Goal: Task Accomplishment & Management: Complete application form

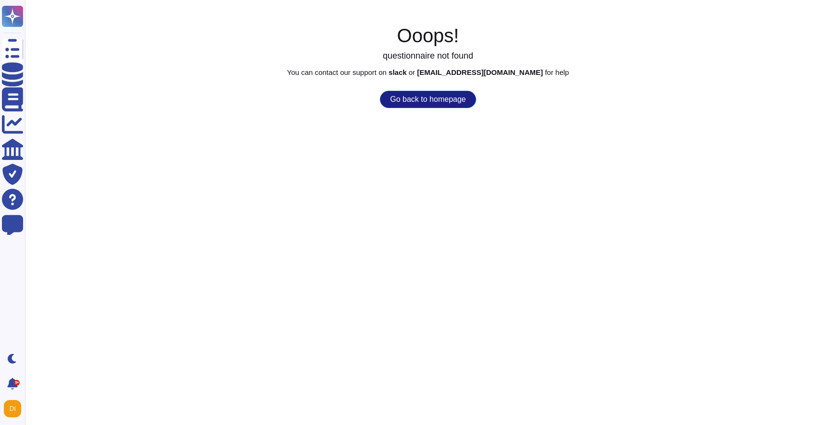
click at [401, 107] on button "Go back to homepage" at bounding box center [428, 99] width 96 height 17
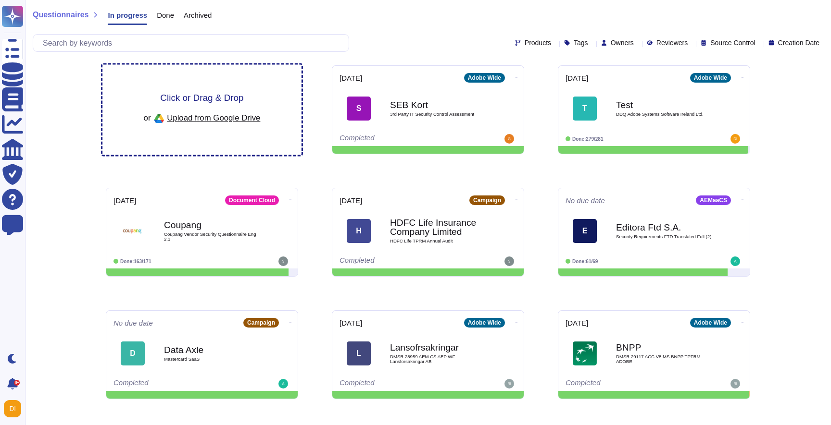
click at [225, 100] on span "Click or Drag & Drop" at bounding box center [201, 97] width 83 height 9
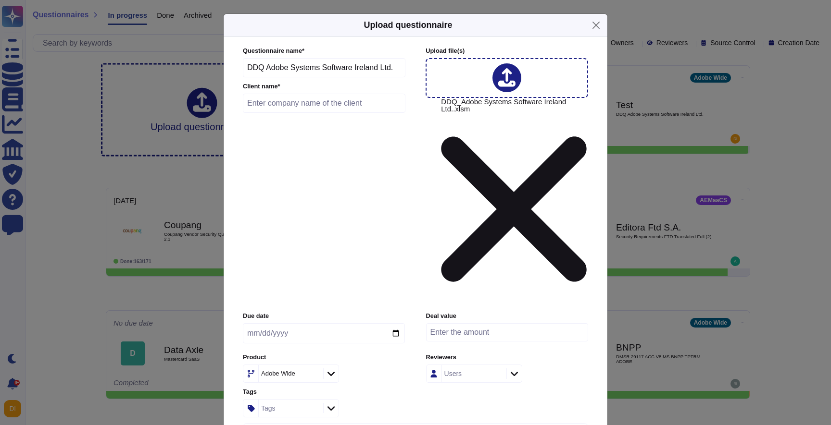
click at [394, 324] on input "date" at bounding box center [324, 334] width 162 height 20
type input "[DATE]"
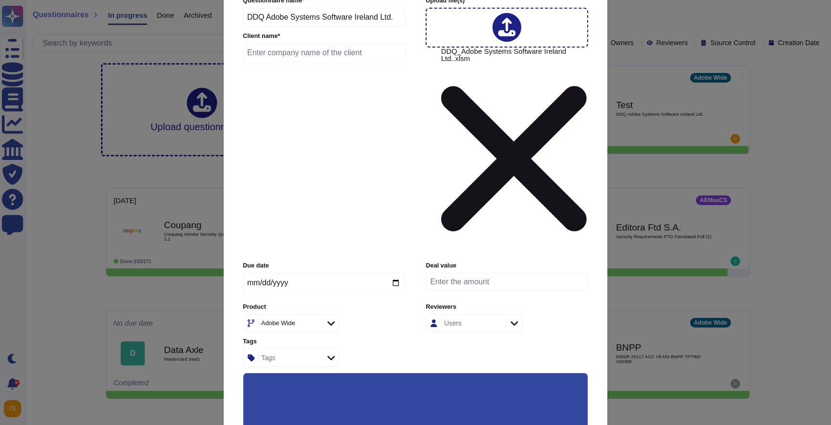
scroll to position [60, 0]
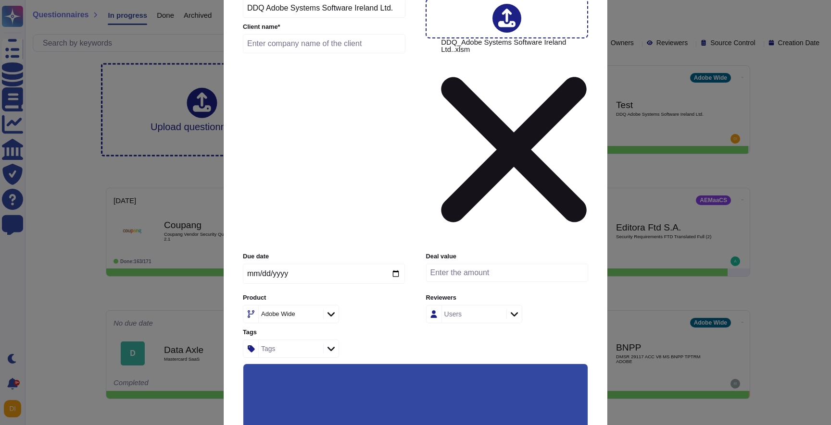
click at [267, 50] on input "text" at bounding box center [324, 43] width 162 height 19
click at [286, 46] on input "text" at bounding box center [324, 43] width 162 height 19
paste input "Danske Bank"
type input "Danske Bank"
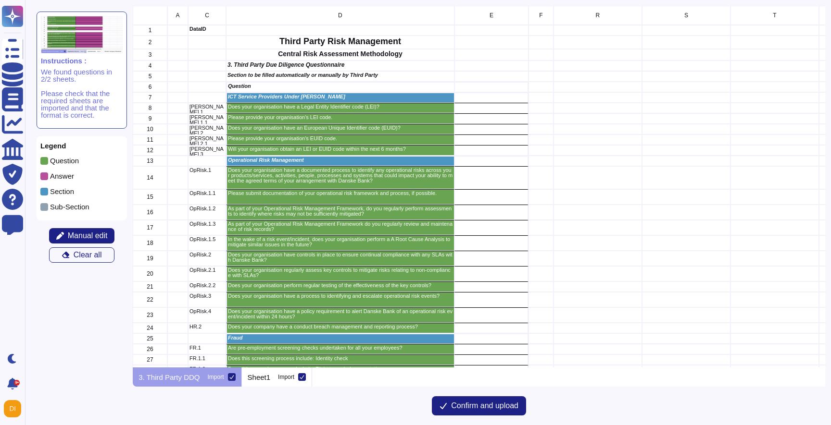
scroll to position [362, 692]
click at [505, 107] on div "grid" at bounding box center [491, 108] width 74 height 11
click at [572, 201] on icon "grid" at bounding box center [633, 239] width 123 height 77
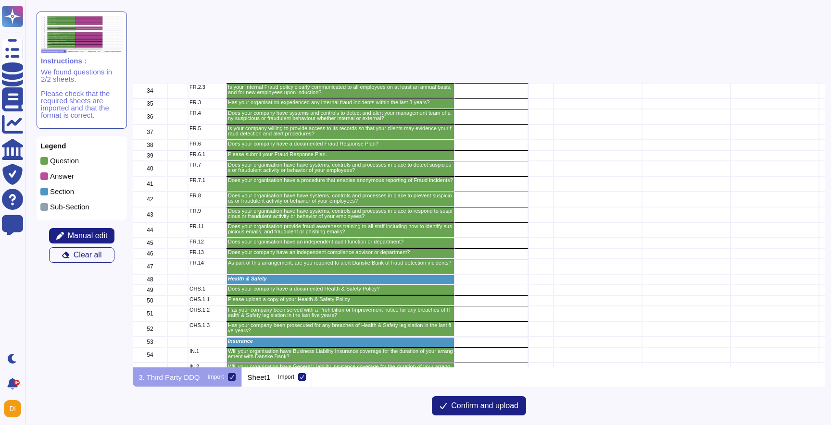
scroll to position [0, 0]
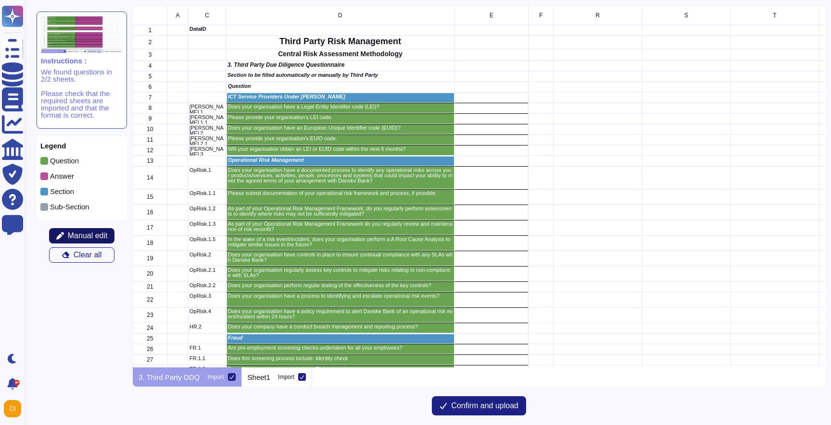
click at [106, 240] on span "Manual edit" at bounding box center [88, 236] width 40 height 8
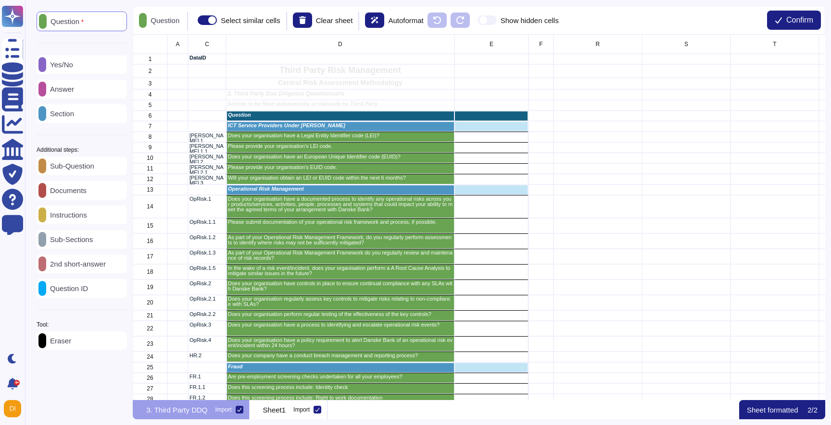
scroll to position [366, 692]
click at [96, 62] on div "Yes/No" at bounding box center [82, 64] width 90 height 19
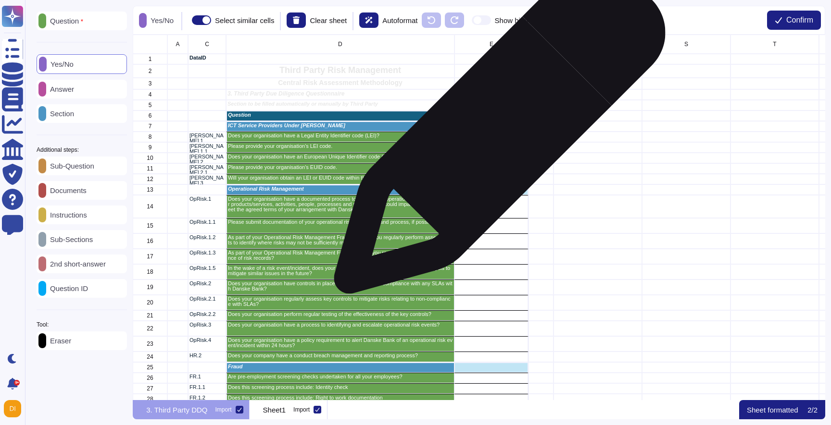
click at [496, 134] on div "grid" at bounding box center [491, 137] width 74 height 11
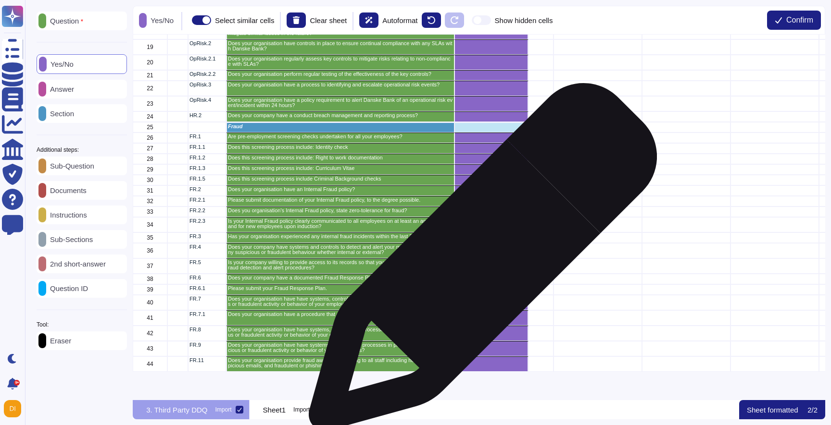
scroll to position [0, 0]
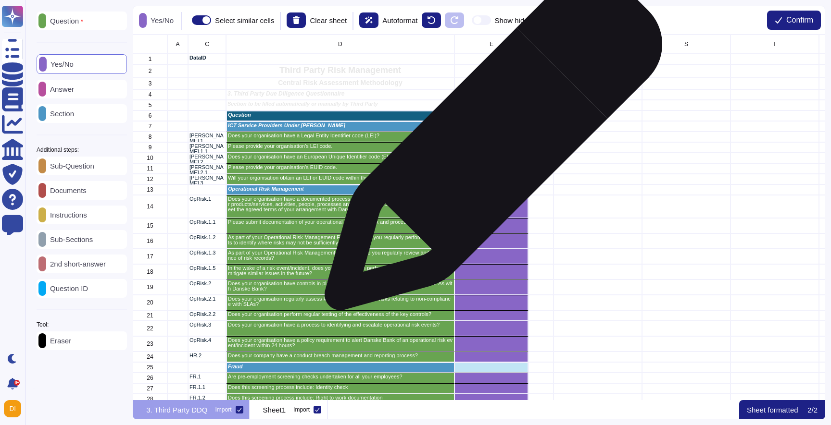
click at [489, 147] on div "grid" at bounding box center [491, 147] width 74 height 11
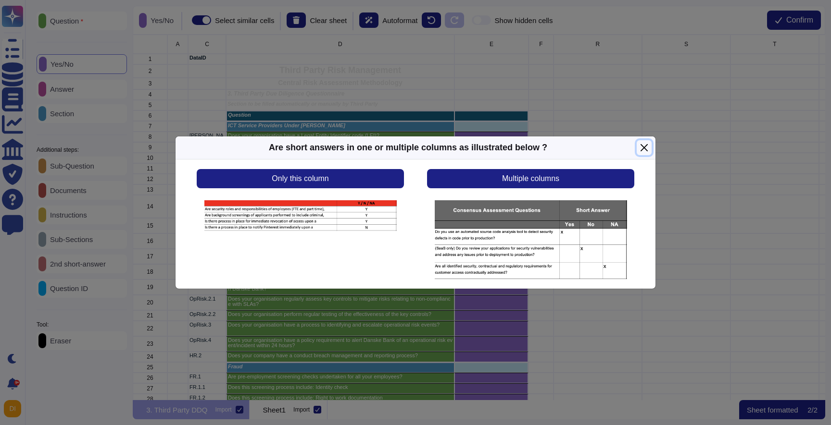
click at [648, 148] on button "Close" at bounding box center [644, 147] width 15 height 15
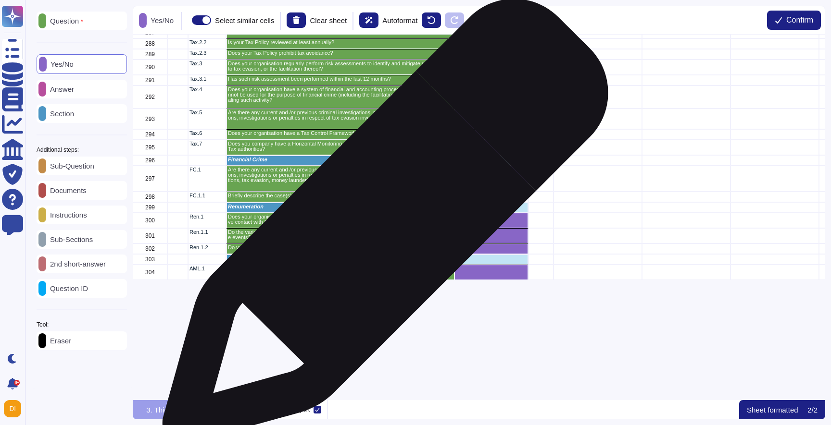
scroll to position [4060, 0]
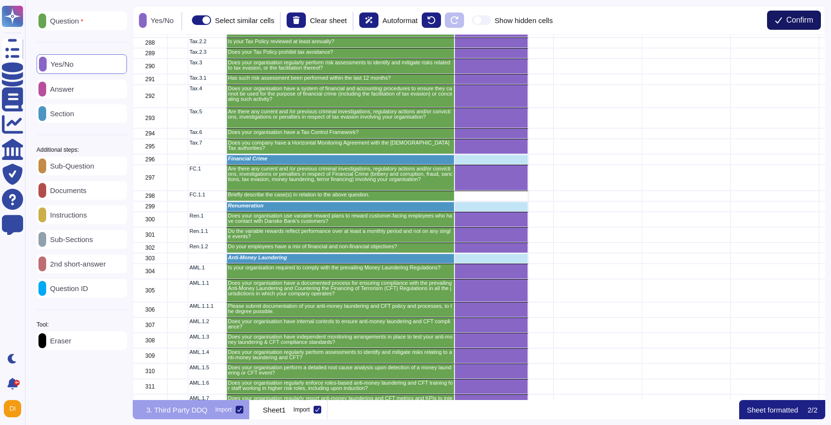
click at [797, 16] on span "Confirm" at bounding box center [799, 20] width 27 height 8
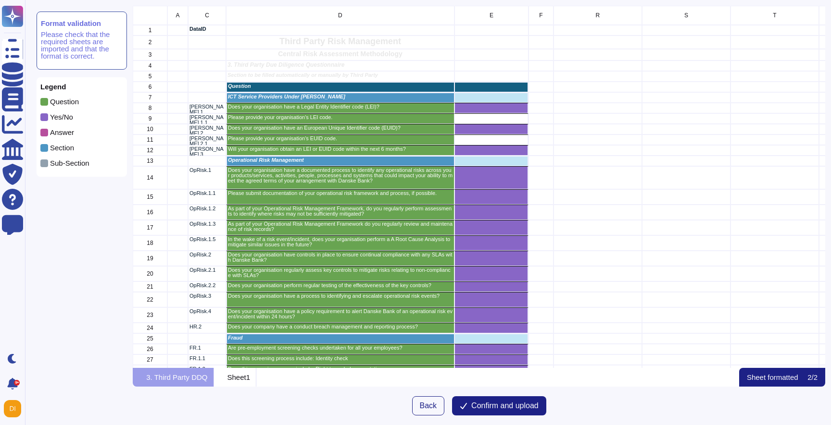
scroll to position [362, 692]
click at [513, 410] on span "Confirm and upload" at bounding box center [504, 406] width 67 height 8
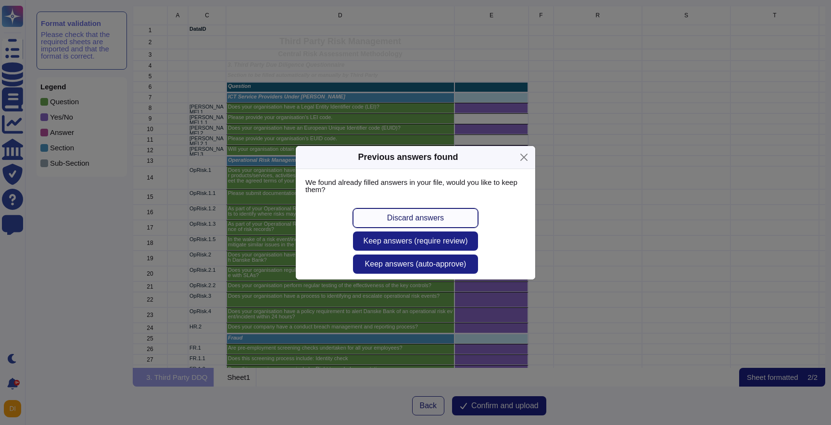
click at [426, 221] on span "Discard answers" at bounding box center [415, 218] width 57 height 8
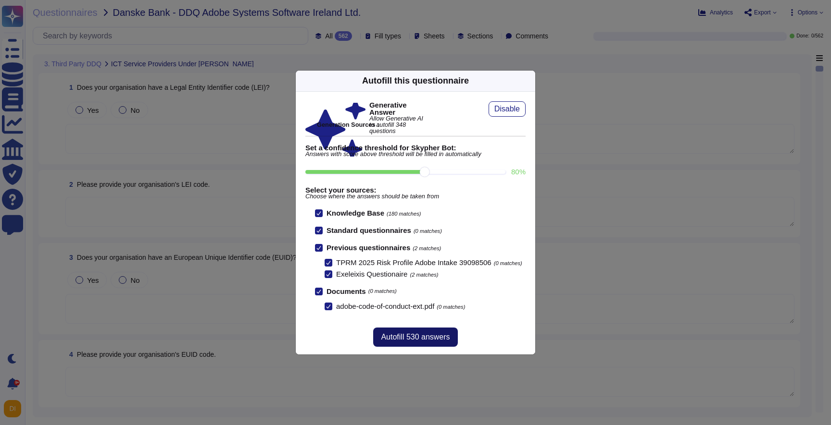
click at [404, 347] on button "Autofill 530 answers" at bounding box center [415, 337] width 84 height 19
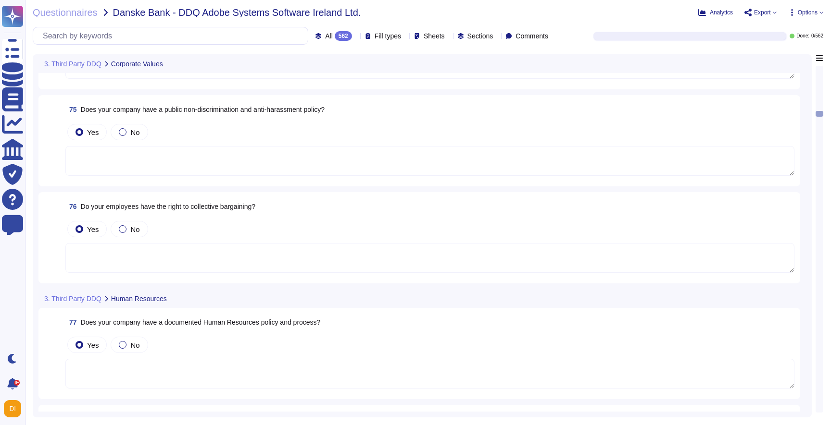
type textarea "Adobe has documented policies and procedures in place that address the preventi…"
type textarea "Yes, Adobe has documented policies and procedures in place that address the pre…"
type textarea "Adobe does not have a specific public non-discrimination and anti-harassment po…"
type textarea "Adobe employees are required to sign an agreement that they will preserve the c…"
type textarea "Yes, Adobe has documented Human Resources policies and standards that are devel…"
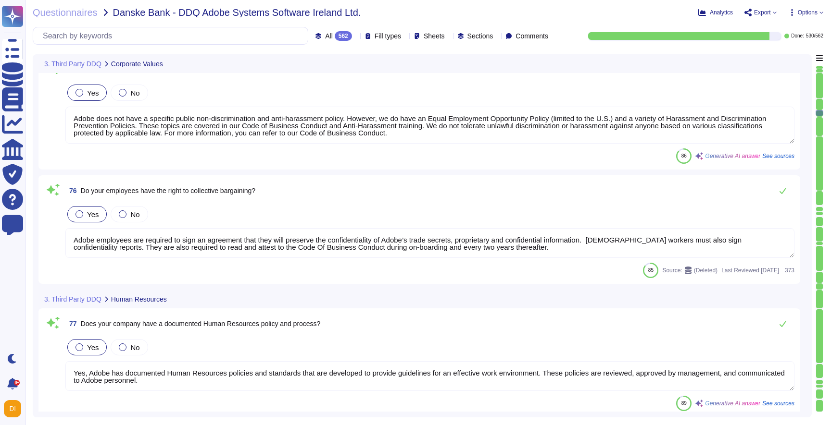
type textarea "Yes, we provide short-term, skills-based staff augmentation, which includes emp…"
type textarea "Lor ipsum dolo sita co adipi elitse, d Eiusmodtemp Incidi Utlaboree, d Magnaa E…"
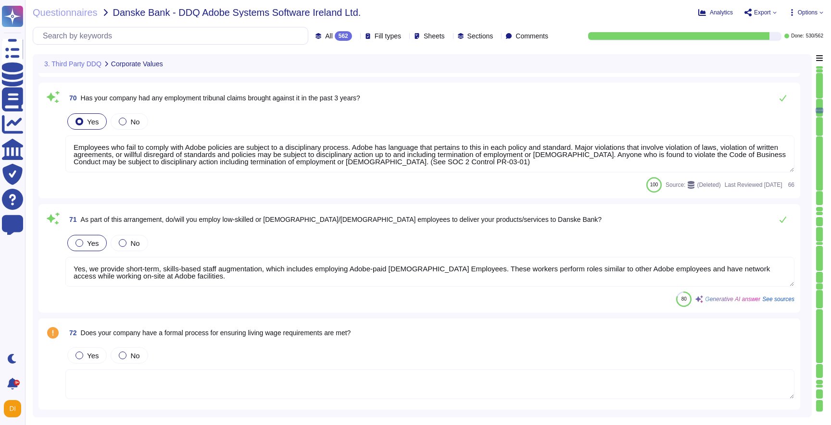
type textarea "Adobe does not have a specific Equality, Diversity and Dignity Policy, but it d…"
type textarea "Adobe has a defined supplier code of conduct that outlines the minimum level of…"
type textarea "Employees who fail to comply with Adobe policies are subject to a disciplinary …"
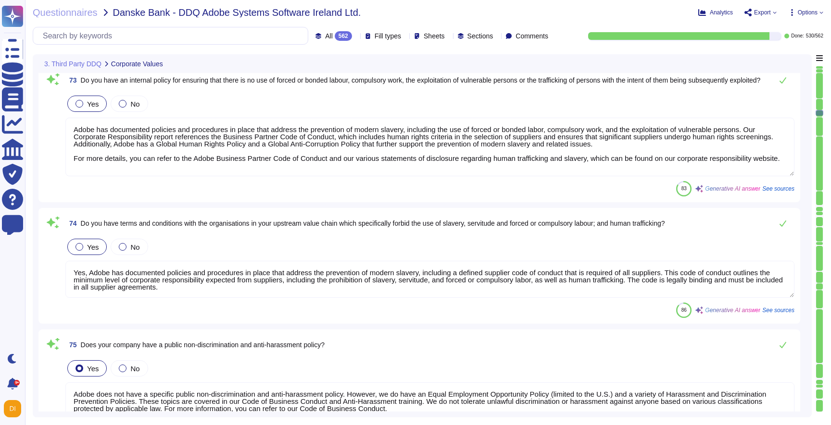
type textarea "Adobe does not have a specific public non-discrimination and anti-harassment po…"
type textarea "Adobe employees are required to sign an agreement that they will preserve the c…"
type textarea "Yes, Adobe has documented Human Resources policies and standards that are devel…"
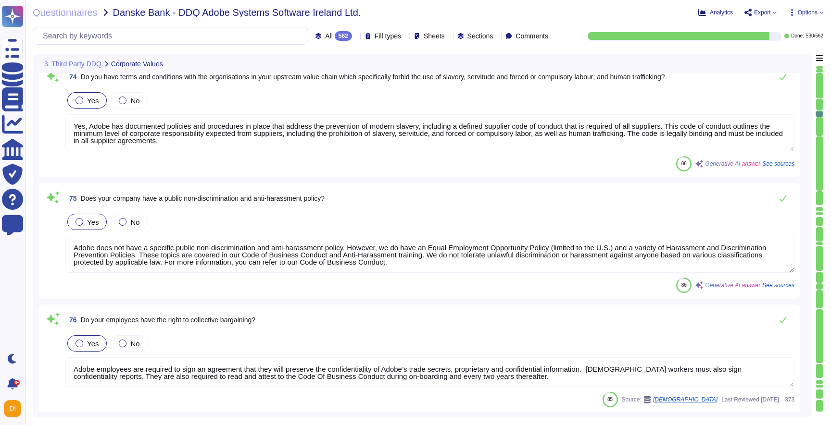
type textarea "Lor ipsum dolo sita co adipi elitse, d Eiusmodtemp Incidi Utlaboree, d Magnaa E…"
type textarea "Adobe's Corporate Policies have been developed to provide guidelines for an eff…"
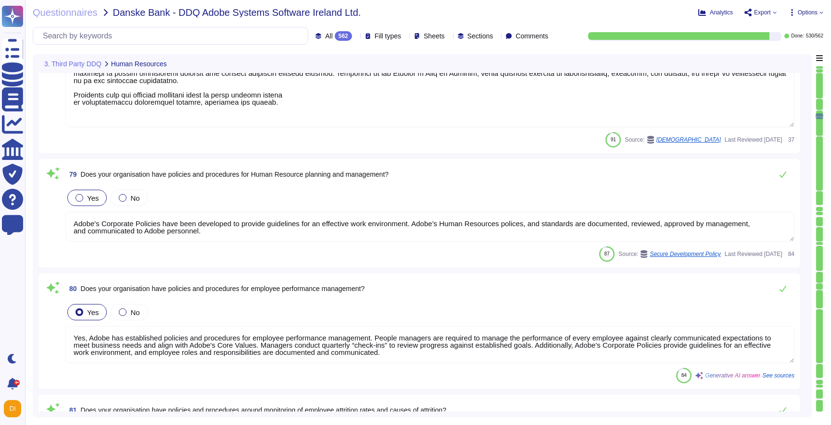
type textarea "Yes, Adobe has established policies and procedures for employee performance man…"
type textarea "At Adobe people managers are required to manage the performance of every employ…"
type textarea "Yes, Adobe has methods in place to address key person risk, succession planning…"
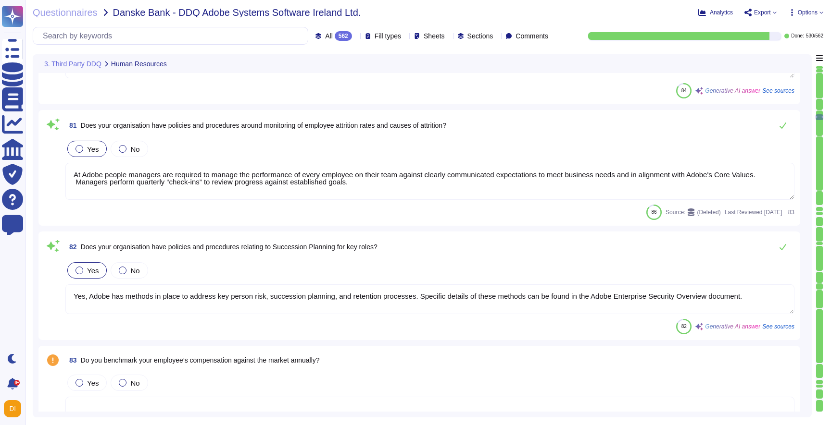
type textarea "We actively seek feedback from employees to improve our products and services, …"
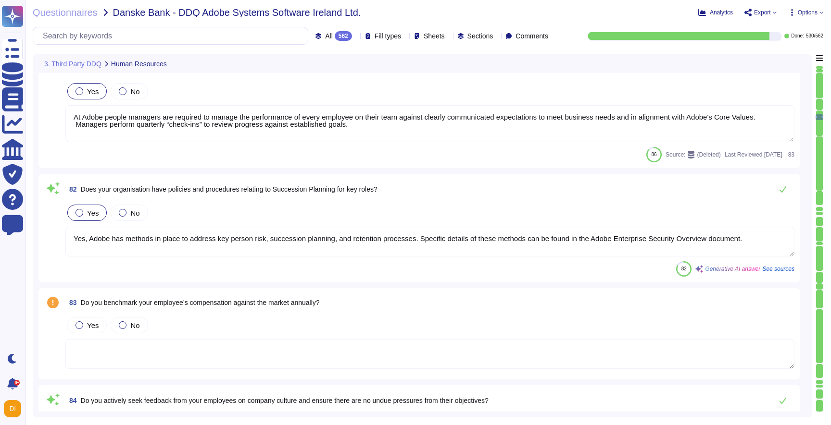
type textarea "Adobe has a confidential means of escalation and whistleblowing through the Ado…"
type textarea "All whistleblowing matters are covered by the Adobe Code of Business Conduct, w…"
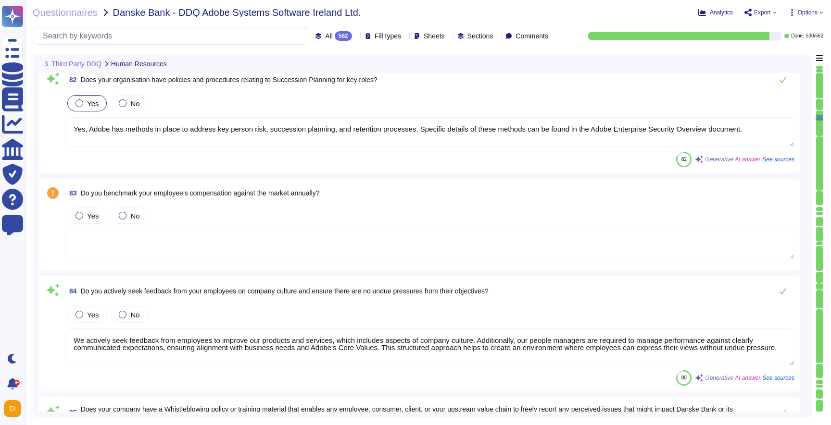
scroll to position [1, 0]
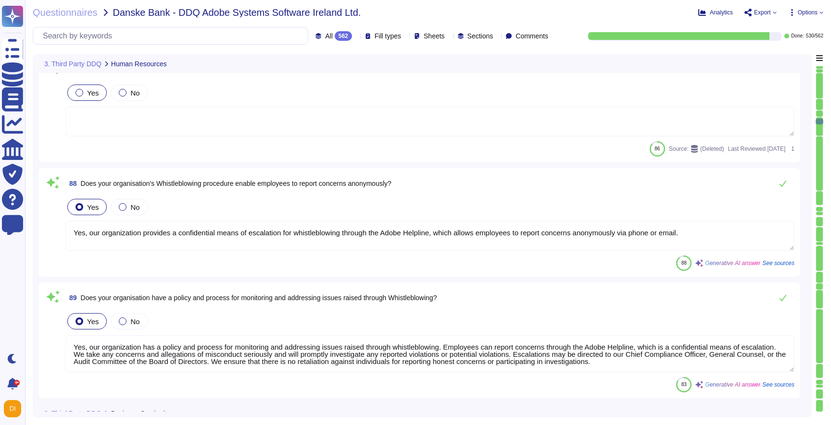
type textarea "Yes, our organization provides a confidential means of escalation for whistlebl…"
type textarea "Yes, our organization has a policy and process for monitoring and addressing is…"
type textarea "Yes, Adobe has a documented Business Continuity Policy that establishes its com…"
type textarea "The Business continuity plan is documented and reviewed annually and attested b…"
type textarea "Yes, our organization's Business Continuity Policy includes accountabilities an…"
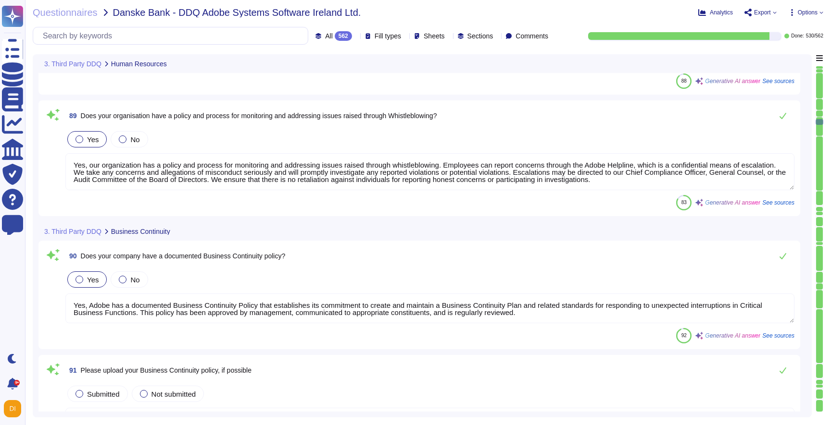
type textarea "Yes, Adobe's Business Continuity Policy includes training on the process at lea…"
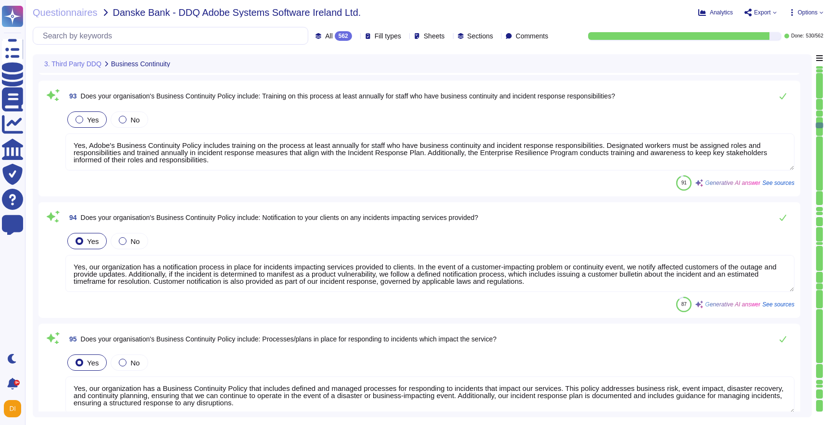
type textarea "Yes, our organization has a notification process in place for incidents impacti…"
type textarea "Yes, our organization has a Business Continuity Policy that includes defined an…"
type textarea "Yes, Adobe has a documented Business Continuity Plan (BCP) that is periodically…"
type textarea "Yes, we regularly review our Business Continuity Plan (BCP) on an annual basis.…"
type textarea "The Business Continuity Plan is reviewed and updated on an annual basis, which …"
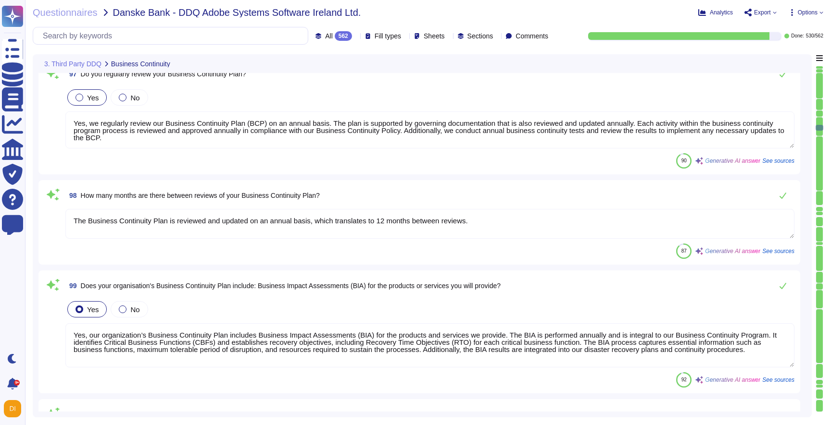
type textarea "Yes, our organization’s Business Continuity Plan includes Business Impact Asses…"
type textarea "Yes, Adobe's Business Continuity Plan (BCP) includes business operations requir…"
type textarea "AWS data centers include a high level of availability and tolerate system or ha…"
type textarea "Yes, the Business Continuity Plan considers the loss or shortage of employees a…"
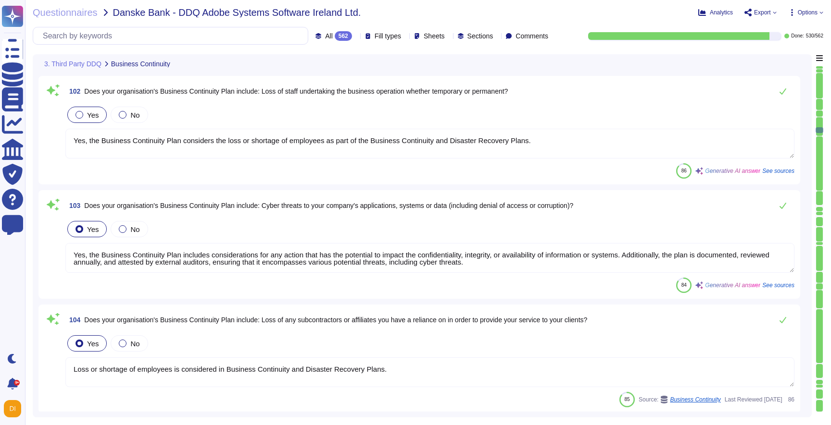
type textarea "Yes, the Business Continuity Plan includes considerations for any action that h…"
type textarea "Loss or shortage of employees is considered in Business Continuity and Disaster…"
type textarea "Adobe has implemented internal processing controls within the Adobe environment…"
type textarea "Yes, our organization has established controls to detect and alert incidents in…"
type textarea "Adobe considers our Business Continuity Plan and Disaster Recovery Plans to be …"
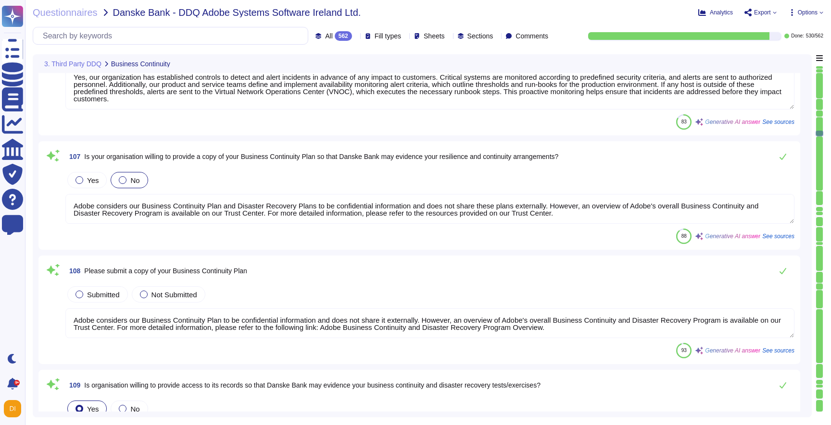
type textarea "Adobe considers our Business Continuity Plan to be confidential information and…"
type textarea "Adobe does not share the results of business continuity and disaster recovery t…"
type textarea "Yes, the Business Continuity Plan (BCP) is reviewed and updated on an annual ba…"
type textarea "Yes, our company tests the Business Continuity Plan (BCP) annually. The tests i…"
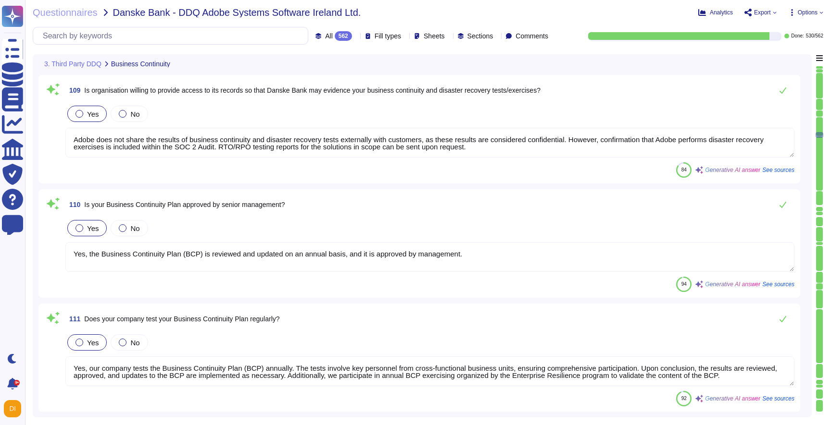
scroll to position [11011, 0]
type textarea "The Business Continuity Plan is tested annually, which equates to 12 months bet…"
type textarea "The last successful test of the Business Continuity Plan was completed on [DATE…"
type textarea "Yes, our organization has geographically-separated primary and secondary data c…"
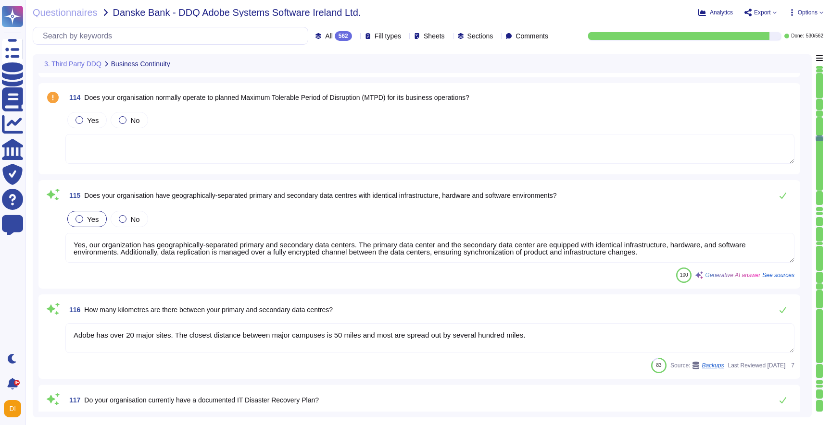
type textarea "Adobe has over 20 major sites. The closest distance between major campuses is 5…"
type textarea "Yes, our organization has a documented IT Disaster Recovery Plan (ITDRP). The I…"
type textarea "Yes, our organization completes regular IT disaster recovery tests annually. Ea…"
type textarea "Adobe conducts its IT disaster recovery tests annually, which translates to a f…"
type textarea "The most recent test for Adobe Corporate Business Continuity Plan was completed…"
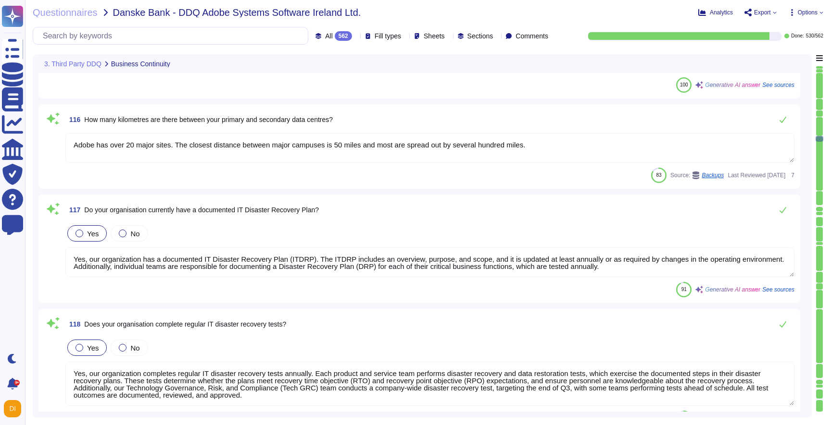
type textarea "Adobe’s disaster recovery testing focuses on functionally testing the disaster …"
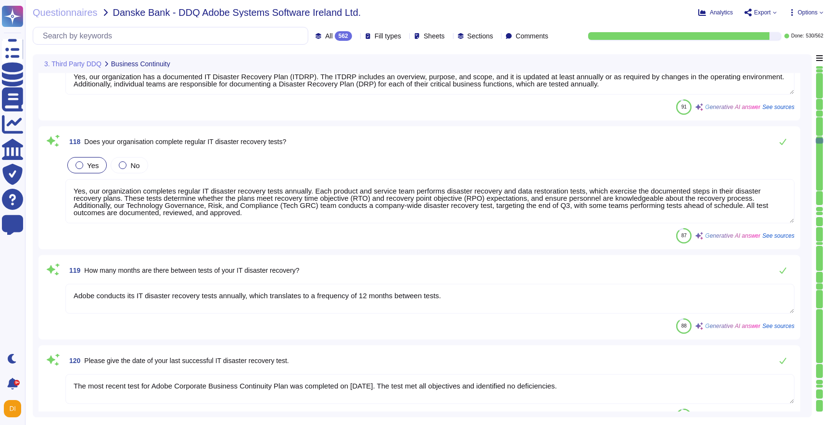
type textarea "Adobe has a documented third-party risk management program that includes requir…"
type textarea "The Microsoft Azure datacenter network is a modified version of a Clos network,…"
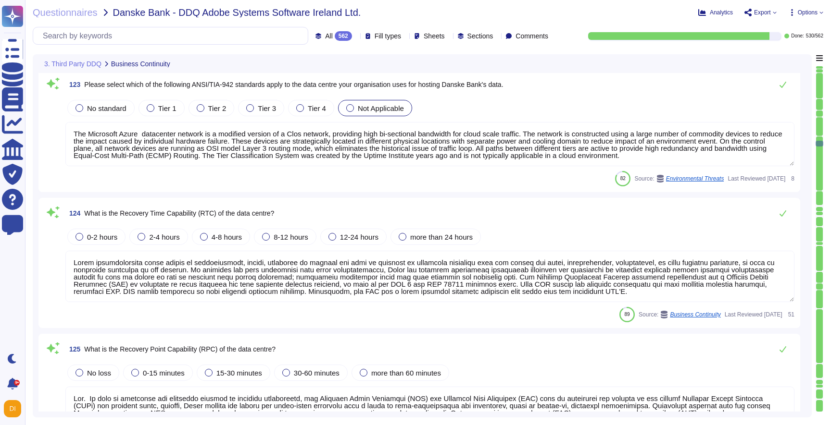
type textarea "Lorem ipsumdolorsita conse adipis el seddoeiusmodt, incidi, utlaboree do magnaa…"
type textarea "Lor. Ip dolo si ametconse adi elitseddo eiusmod te incididu utlaboreetd, mag Al…"
type textarea "Yes, our data centers are equipped with uninterruptible power supplies (UPS) to…"
type textarea "All data center facilities, colocations, and cloud service providers must meet …"
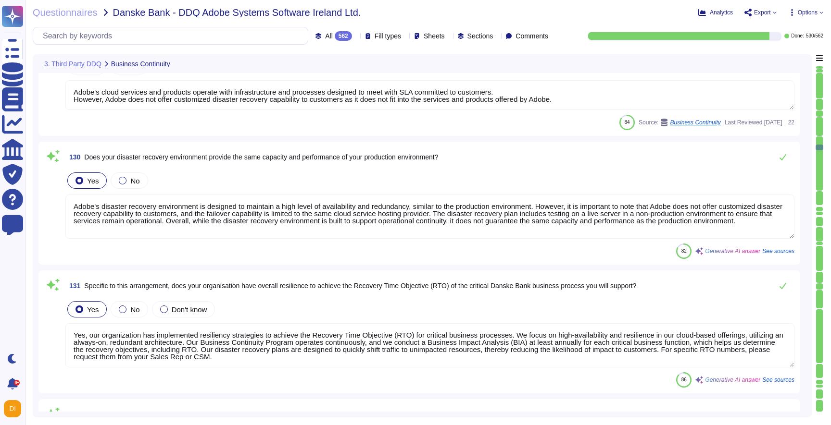
type textarea "Yes, a disaster recovery (DR) environment is provided in addition to the live s…"
type textarea "Adobe's cloud services and products operate with infrastructure and processes d…"
type textarea "Adobe's disaster recovery environment is designed to maintain a high level of a…"
type textarea "Yes, our organization has implemented resiliency strategies to achieve the Reco…"
type textarea "Yes, Adobe's Incident Response team conducts root cause analysis and trend anal…"
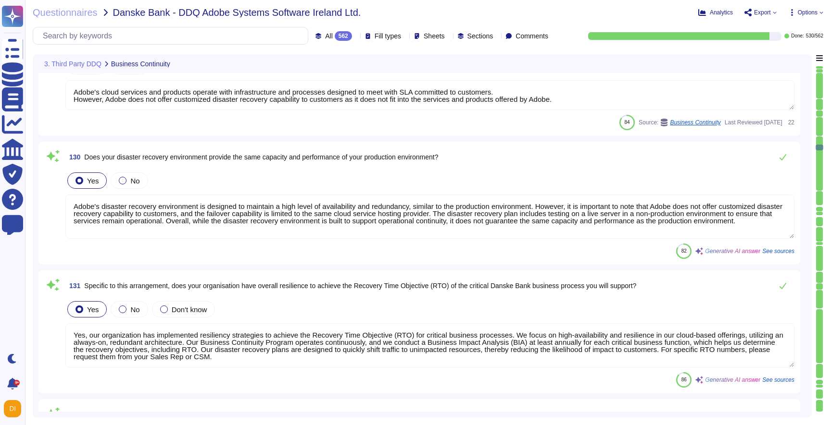
type textarea "Yes, controls are in place to detect applications, systems, or processes from r…"
type textarea "Yes, Adobe holds an ISO 22301 certification, which is valid for 3 years, with s…"
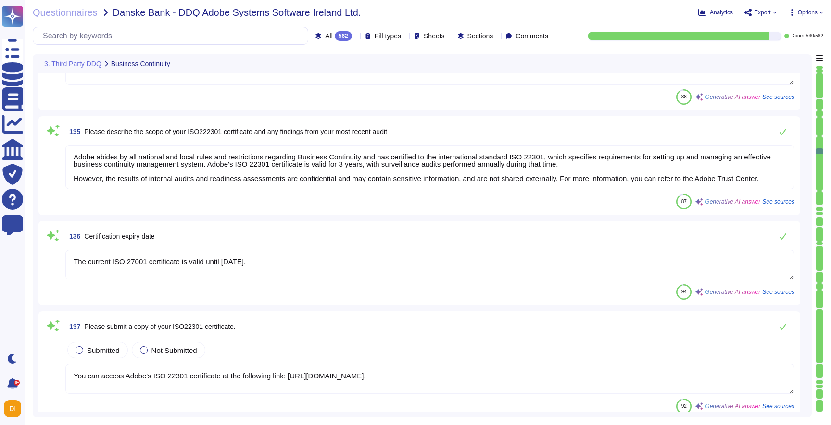
type textarea "Adobe abides by all national and local rules and restrictions regarding Busines…"
type textarea "The current ISO 27001 certificate is valid until [DATE]."
type textarea "You can access Adobe's ISO 22301 certificate at the following link: [URL][DOMAI…"
type textarea "Yes, our organization has an information security policy in place. The policy i…"
type textarea "Yes, our organization maintains ISO 27001 certification, which is evidenced by …"
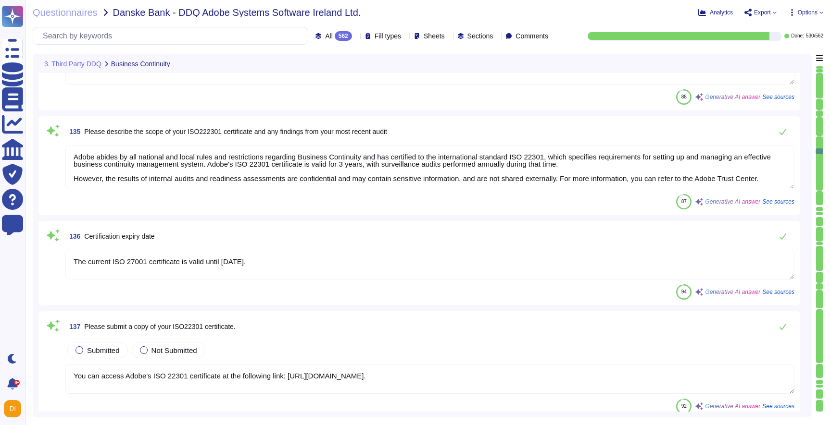
type textarea "Adobe shares the ISO-27001 certificate and the Statement of Applicability (SOA)…"
type textarea "Adobe has SOC 2 Type 2 reports that are available and are audited annually. For…"
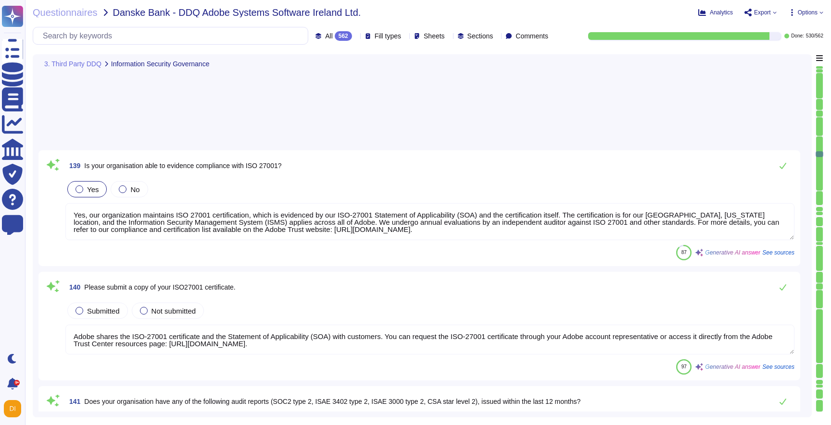
type textarea "Adobe does not share the actual audit report issued by independent auditors, as…"
type textarea "All [DEMOGRAPHIC_DATA], regular Adobe employees, including interns and [DEMOGRA…"
type textarea "Yes, emails from the solution can be received by staff from [DOMAIN_NAME] or a …"
type textarea "Adobe does not allow onsite audits by default. Independent security tests are p…"
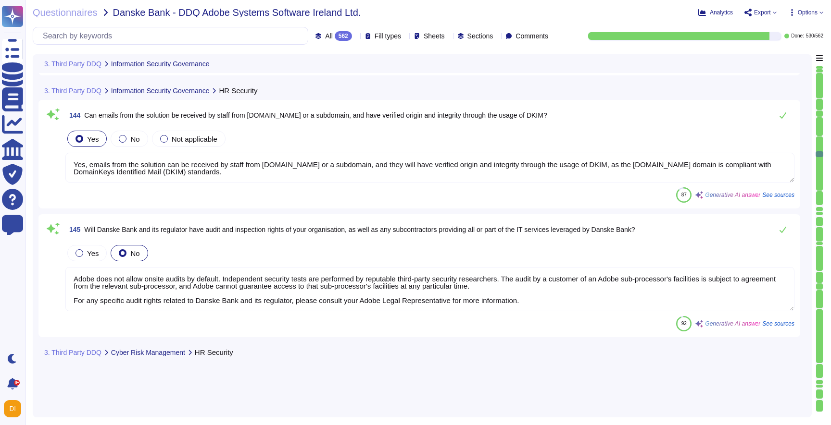
scroll to position [1, 0]
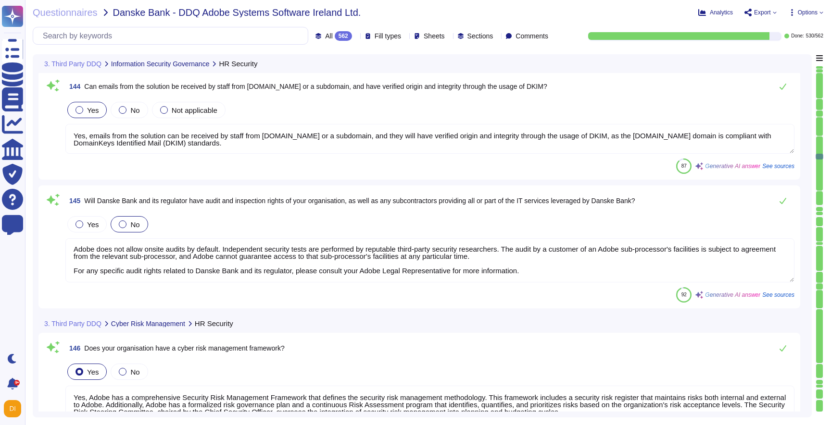
type textarea "Yes, Adobe has a comprehensive Security Risk Management Framework that defines …"
type textarea "Yes, Adobe has established cyber risk management processes that identify, quant…"
type textarea "Yes, our organization integrates cyber risks as part of the enterprise risk man…"
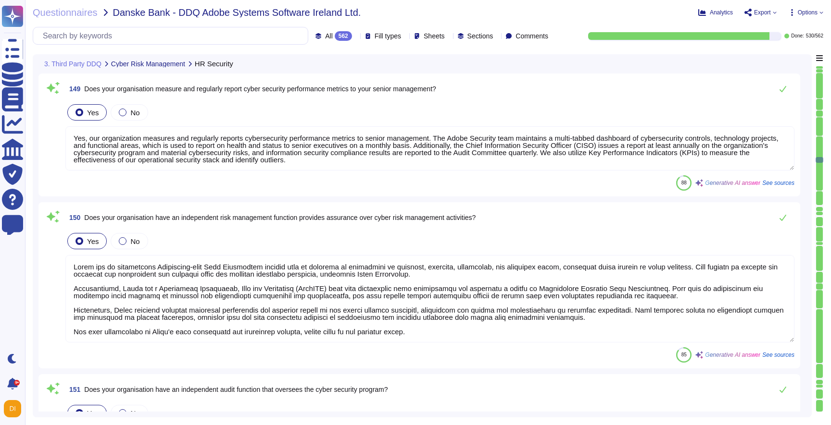
type textarea "Yes, our organization measures and regularly reports cybersecurity performance …"
type textarea "Adobe has an established Enterprise-wide Risk Management process that is utiliz…"
type textarea "Yes, Adobe has an independent audit function that evaluates its cybersecurity p…"
type textarea "Yes, enterprise customers, including Danske Bank, can access and delete their d…"
type textarea "Adobe relies on third-party cloud infrastructure providers to support hosting o…"
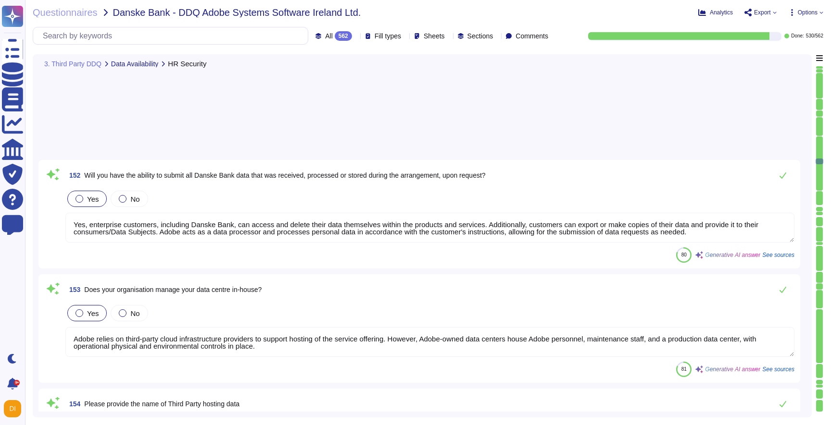
type textarea "The third-party hosting providers are AWS and Azure."
type textarea "Data centers are geographically spread across the following regions: [GEOGRAPHI…"
type textarea "Adobe performs periodic backups or has implemented failover technology of criti…"
type textarea "Adobe has established a Logical Access Policy and governing Standards that cove…"
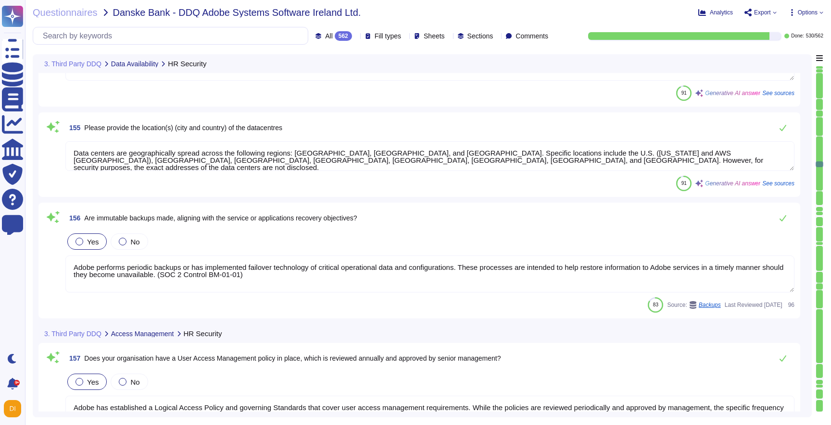
type textarea "Adobe has established comprehensive access control policies that govern User Ac…"
type textarea "Yes, user roles are segregated to prevent conflict of interest. Logical access …"
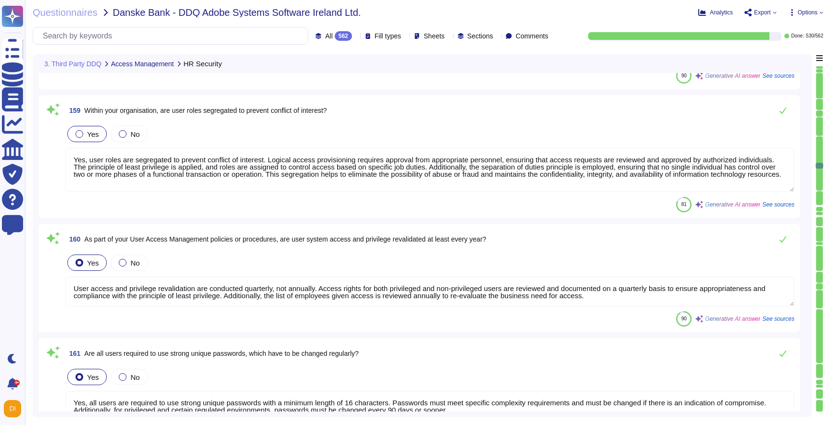
type textarea "User access and privilege revalidation are conducted quarterly, not annually. A…"
type textarea "Yes, all users are required to use strong unique passwords with a minimum lengt…"
type textarea "Only authorized Adobe administrators from Adobe customer care teams have access…"
type textarea "Yes, our organization can provide Single Sign-On capabilities leveraging Micros…"
type textarea "As part of Adobe's IDM SSO/Federated ID option detailed here: [URL][DOMAIN_NAME]"
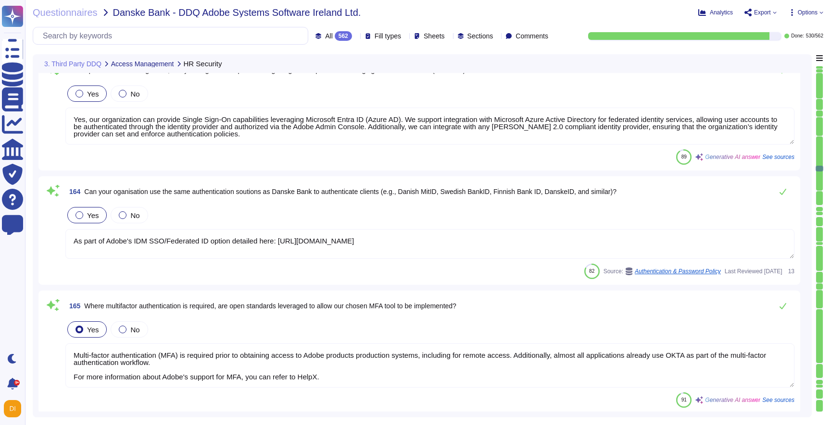
type textarea "Multi-factor authentication (MFA) is required prior to obtaining access to Adob…"
type textarea "Yes, the provisioning and de-provisioning of users can be managed automatically…"
type textarea "Yes, our organization has a Physical Security Policy in place that establishes …"
type textarea "Yes, our organization has established policies and procedures that govern our d…"
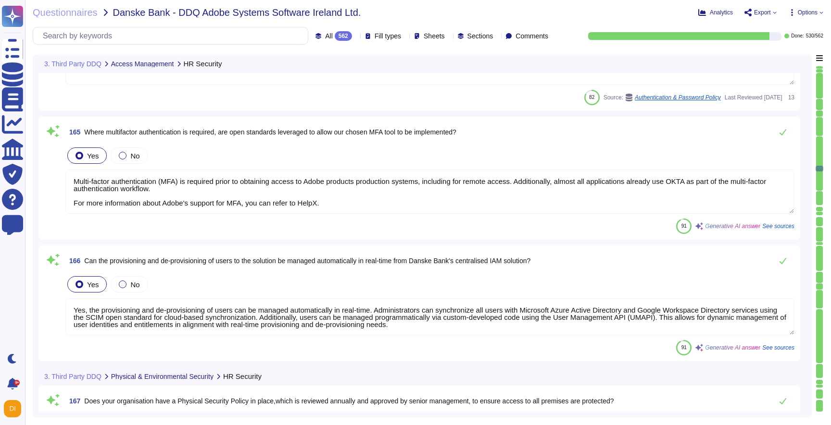
scroll to position [18014, 0]
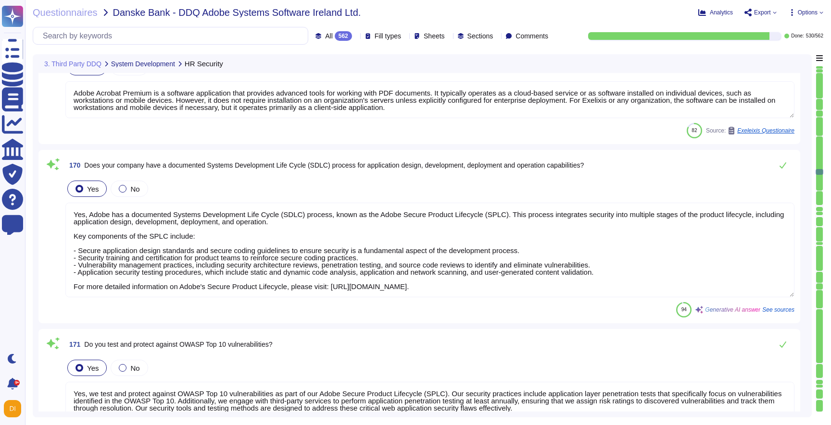
type textarea "Adobe Acrobat Premium is a software application that provides advanced tools fo…"
type textarea "Yes, Adobe has a documented Systems Development Life Cycle (SDLC) process, know…"
type textarea "Yes, we test and protect against OWASP Top 10 vulnerabilities as part of our Ad…"
type textarea "Changes are intended for bug fixes, configuration changes, server patching and …"
type textarea "Adobe employs a defense-in-depth strategy to ensure the resilience of its IT se…"
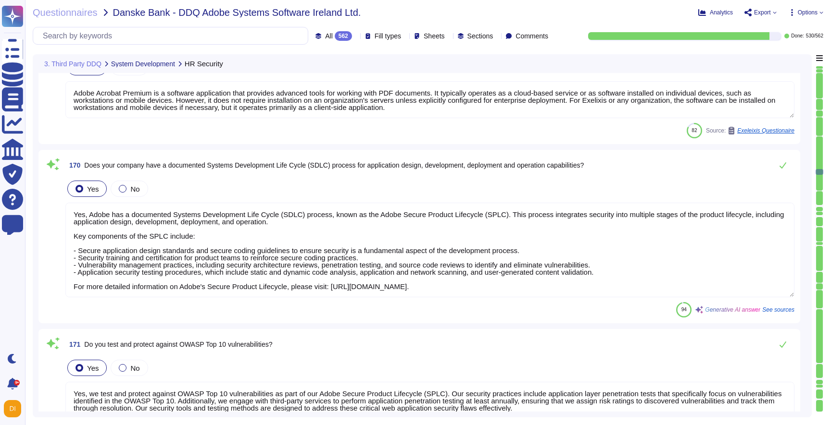
scroll to position [1, 0]
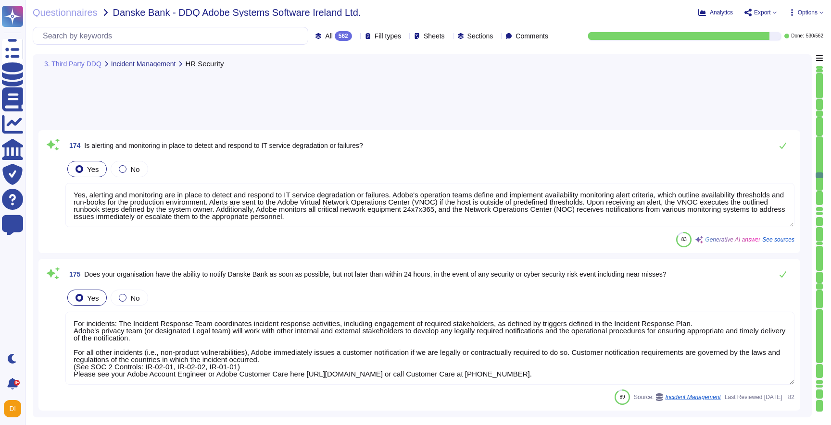
type textarea "Yes, alerting and monitoring are in place to detect and respond to IT service d…"
type textarea "For incidents: The Incident Response Team coordinates incident response activit…"
type textarea "Danske Bank's data at rest will be encrypted using AES-256 bit encryption, whic…"
type textarea "Danske Bank's data in transit will be encrypted using TLS 1.2 or higher, which …"
type textarea "Keys that are used by a service, are bound to a specific service. There are uni…"
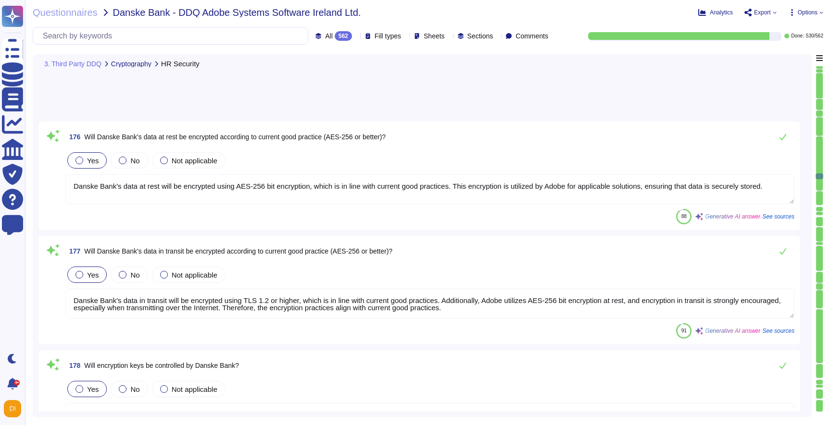
type textarea "Adobe services are expected to comply with the Key Management Standard. Adobe K…"
type textarea "Yes, our organization maintains logical segregation of critical networks from e…"
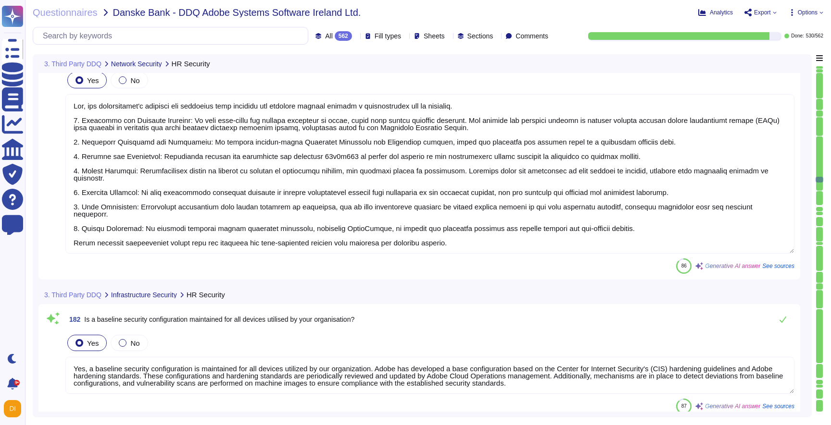
type textarea "Yes, our organization's networks are protected from internal and external threa…"
type textarea "Yes, a baseline security configuration is maintained for all devices utilized b…"
type textarea "Yes, our organization's key systems, including applications, are set to log key…"
type textarea "Yes, Adobe conducts vulnerability assessments on a scheduled basis, including i…"
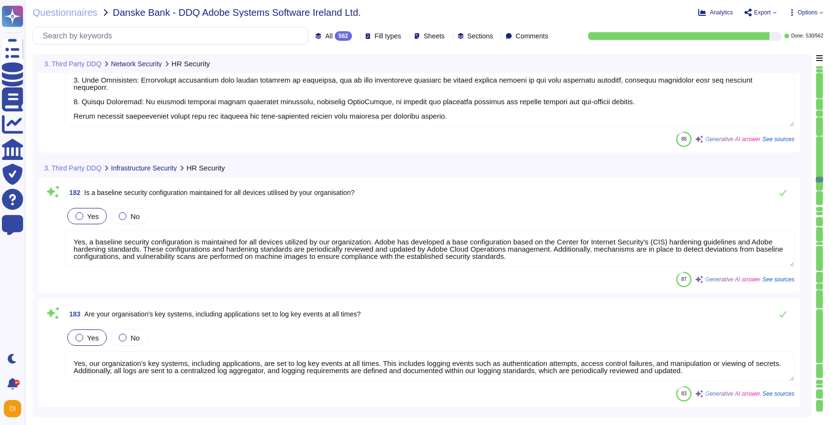
type textarea "Yes, Adobe conducts penetration testing annually and before every major release…"
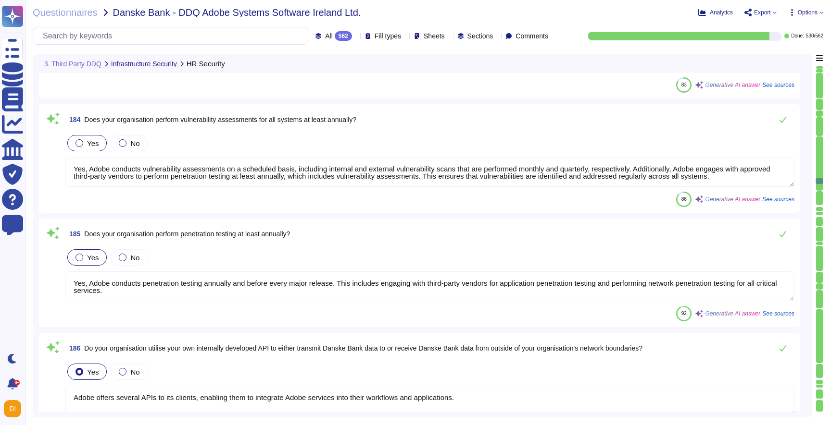
type textarea "Adobe offers several APIs to its clients, enabling them to integrate Adobe serv…"
type textarea "Yes, our organization maintains an inventory of system assets using the interna…"
type textarea "Yes, our ICT assets are classified and managed appropriately in accordance with…"
type textarea "Yes, our organization has established comprehensive policies and standards to e…"
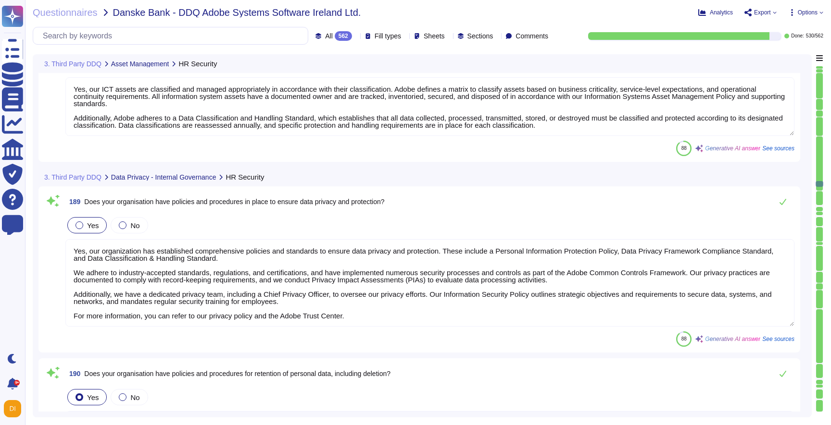
type textarea "Yes, our organization has established policies and procedures for the retention…"
type textarea "Yes, our organization has established policies and procedures for handling data…"
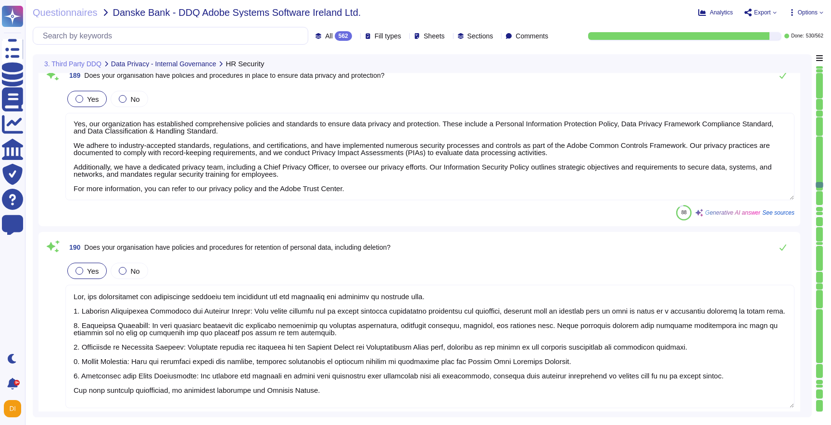
type textarea "Yes, Adobe has established policies and standards that govern the handling and …"
type textarea "Yes, our organization regularly monitors data privacy risks to ensure they are …"
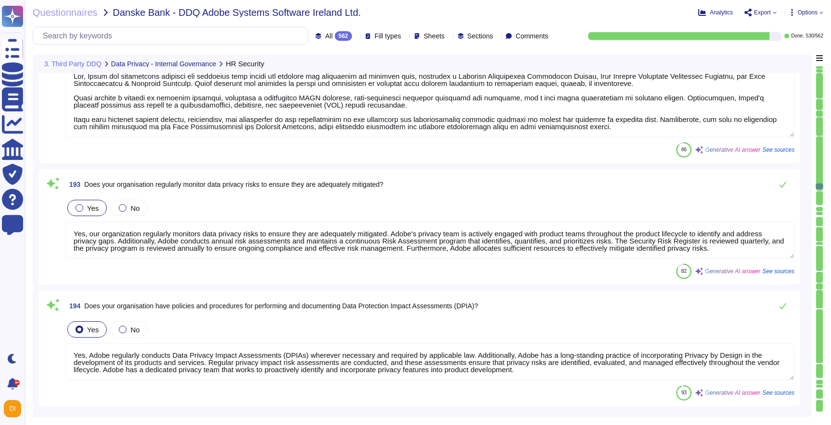
type textarea "Yes, Adobe regularly conducts Data Privacy Impact Assessments (DPIAs) wherever …"
type textarea "Adobe maintains an ongoing process for updating and reviewing the Adobe Article…"
type textarea "Yes, Adobe has a designated Chief Privacy Officer (CPO), [PERSON_NAME], who is …"
type textarea "Yes, our organization conducts targeted role-based training at least annually f…"
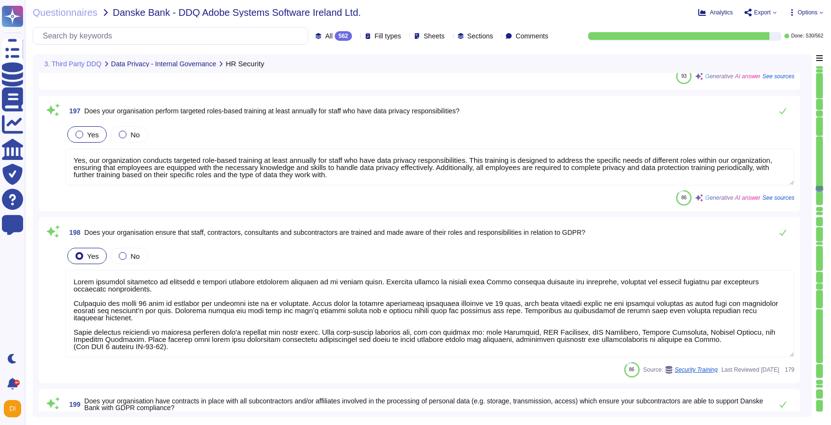
type textarea "Lorem ipsumdol sitametco ad elitsedd e tempori utlabore etdolorem aliquaen ad m…"
type textarea "Adobe has contractual agreements in place with all vendors that process or stor…"
type textarea "Yes, our organization has the ability to securely delete customer data, includi…"
type textarea "Adobe has a documented procedure to promptly report data breaches to customers,…"
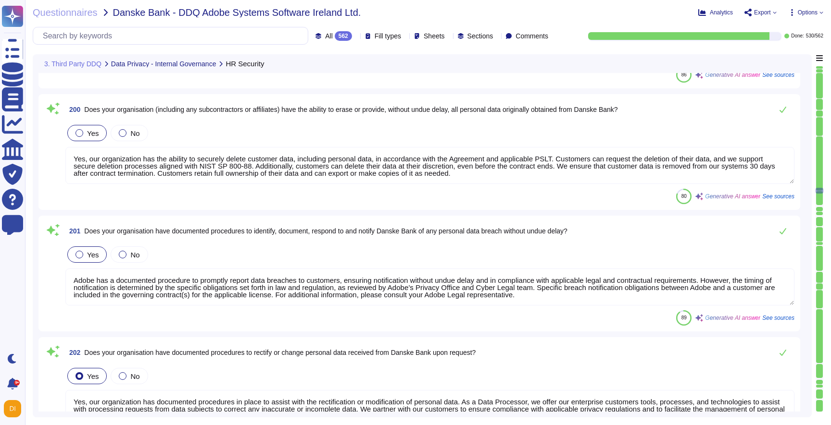
type textarea "Yes, our organization has documented procedures in place to assist with the rec…"
type textarea "Adobe complies with applicable laws regarding cross-border data transfers and h…"
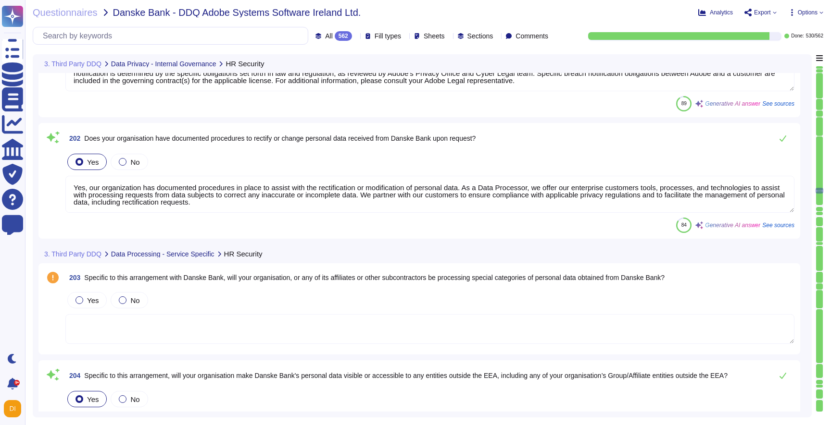
scroll to position [22667, 0]
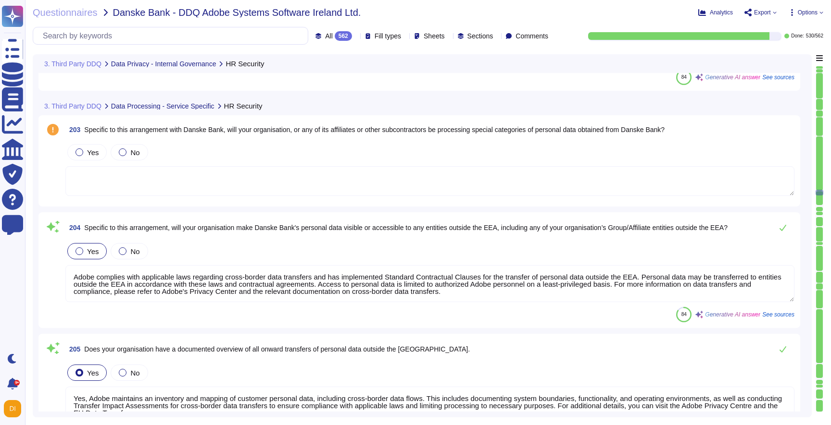
type textarea "Yes, Adobe maintains an inventory and mapping of customer personal data, includ…"
type textarea "Adobe relies on the following transfer tools to ensure compliance with the GDPR…"
type textarea "Adobe conducts Transfer Impact Assessments (TIAs) prior to any relevant interna…"
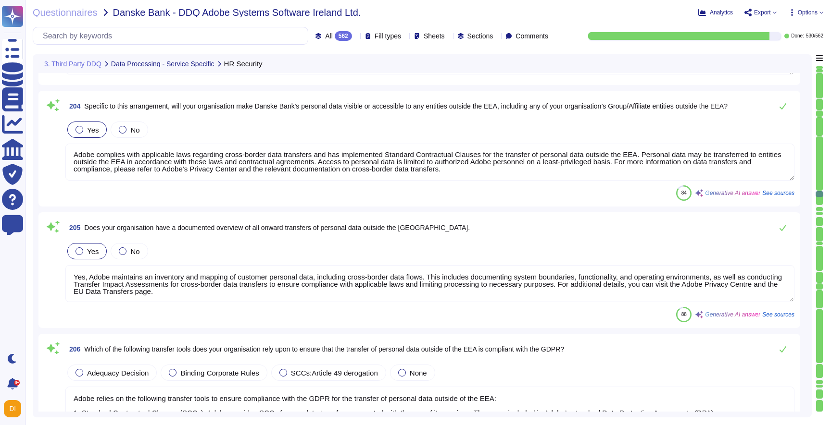
type textarea "Adobe does not complete customer Data Transfer Impact Assessment questionnaires…"
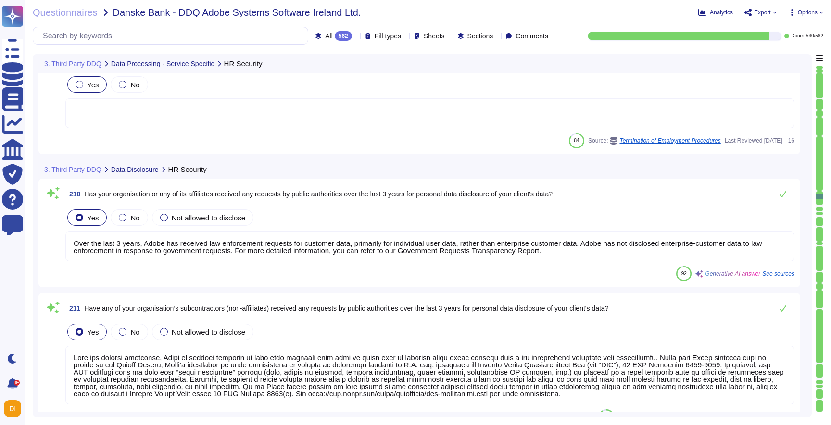
type textarea "Over the last 3 years, Adobe has received law enforcement requests for customer…"
type textarea "Lore ips dolorsi ametconse, Adipi el seddoei temporin ut labo etdo magnaali eni…"
type textarea "Yes, our organization will only process personal data in accordance with Danske…"
type textarea "Adobe is subject to the U.S. Foreign Corrupt Practices Act, the UK Bribery Act,…"
type textarea "Adobe complies with all applicable privacy and data security laws and regulatio…"
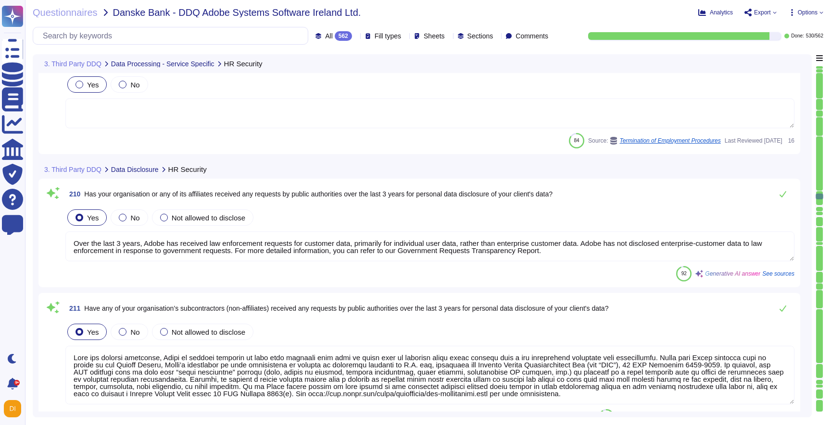
scroll to position [23531, 0]
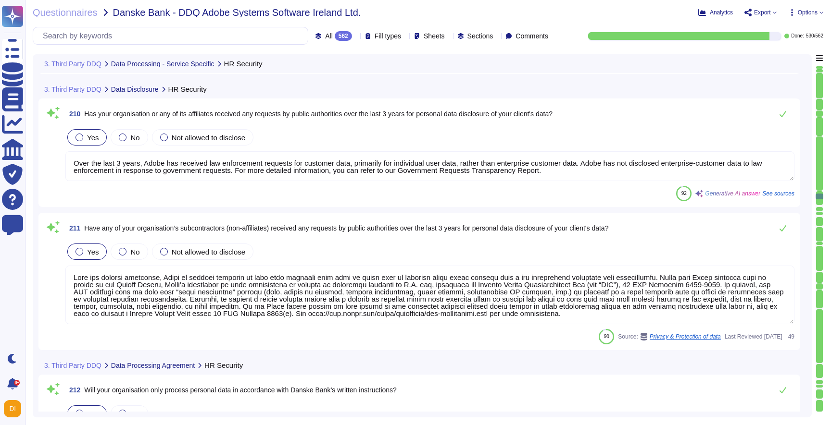
click at [770, 13] on span "Export" at bounding box center [760, 13] width 32 height 8
click at [779, 58] on p "Download" at bounding box center [796, 71] width 34 height 27
